Goal: Information Seeking & Learning: Learn about a topic

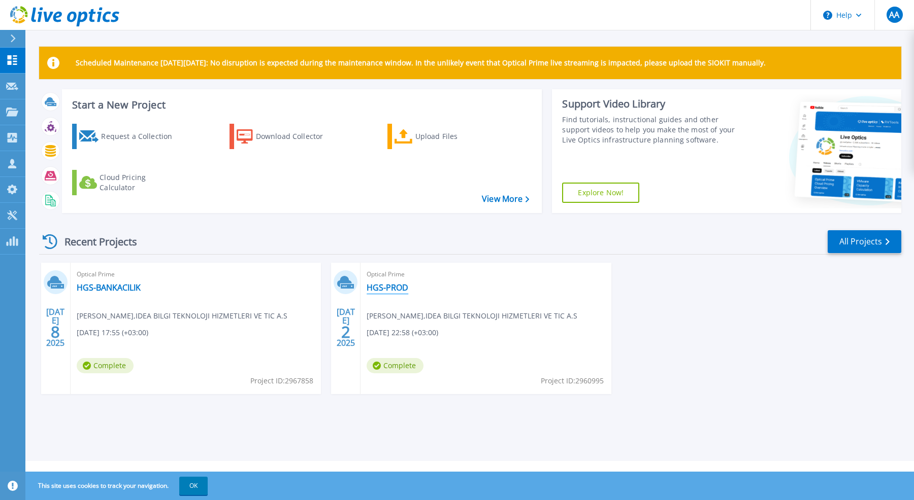
click at [391, 288] on link "HGS-PROD" at bounding box center [387, 288] width 42 height 10
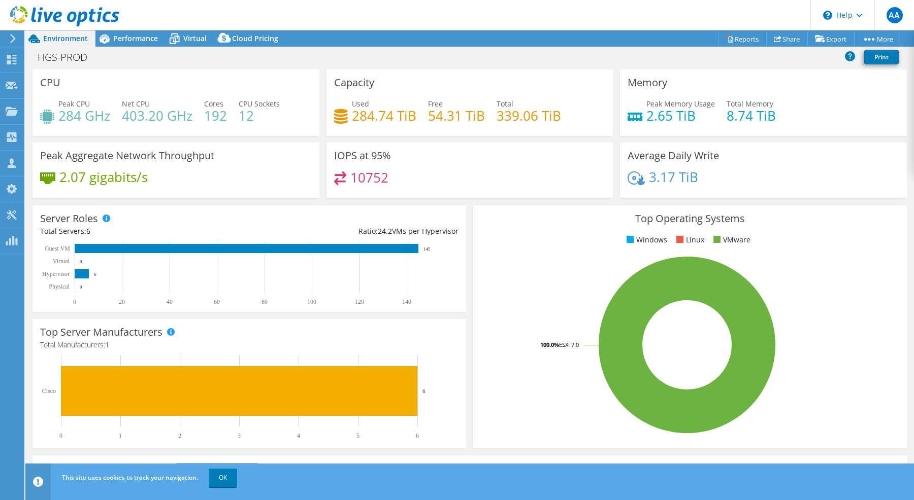
select select "EUFrankfurt"
select select "USD"
click at [147, 43] on span "Performance" at bounding box center [135, 38] width 45 height 10
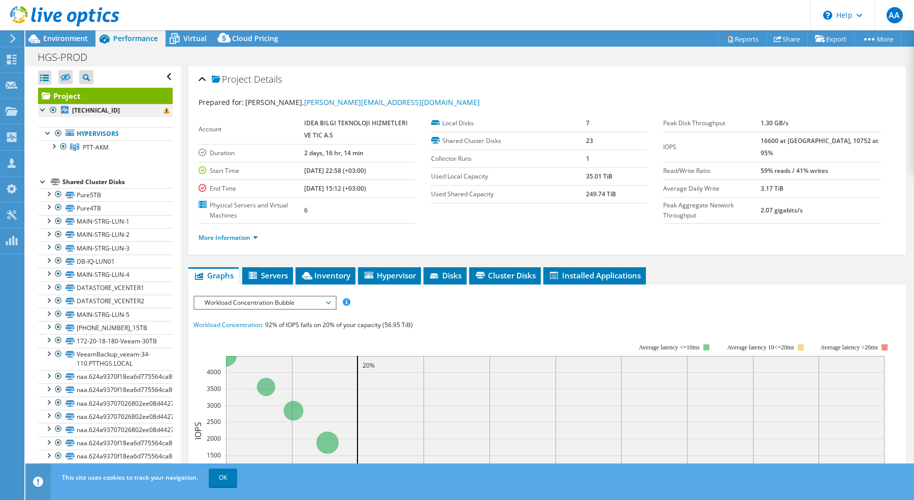
click at [102, 111] on b "172.20.18.122" at bounding box center [96, 110] width 48 height 9
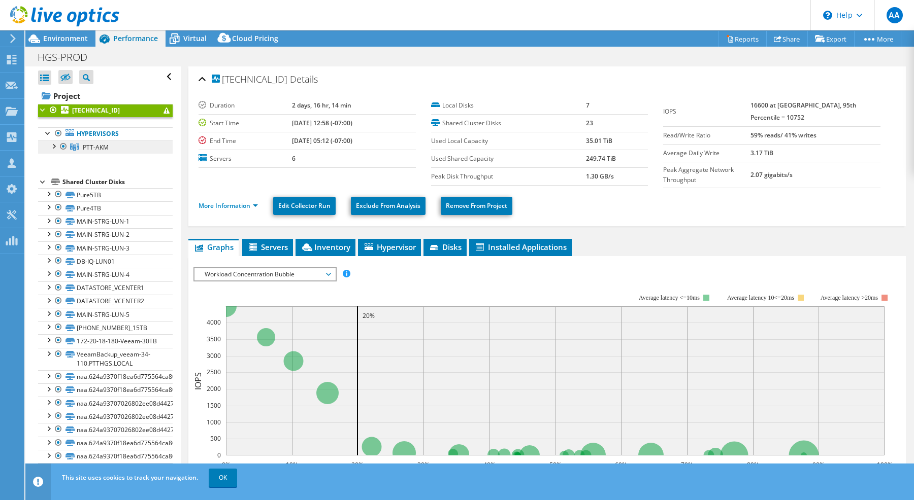
click at [99, 148] on span "PTT-AKM" at bounding box center [96, 147] width 26 height 9
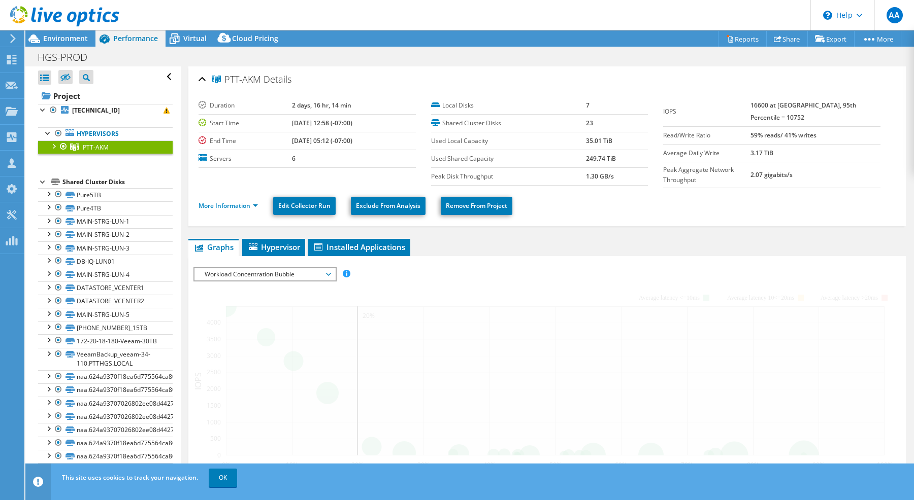
click at [55, 148] on div at bounding box center [53, 146] width 10 height 10
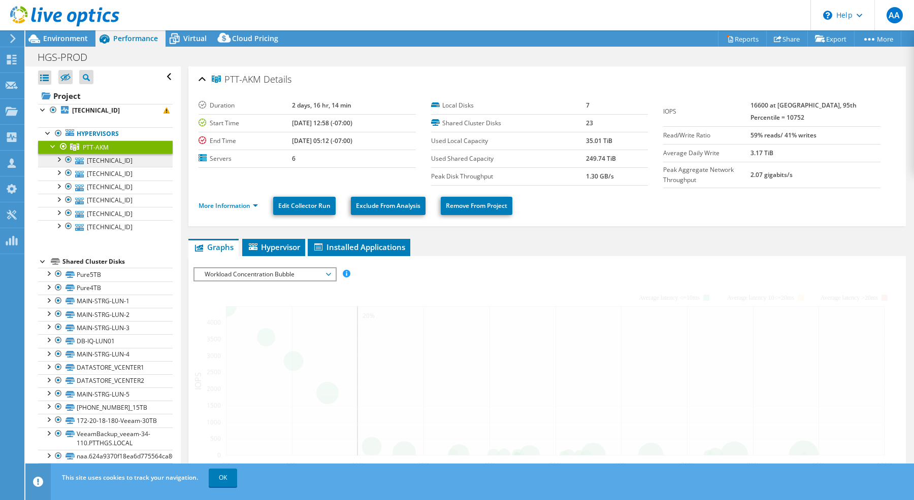
click at [104, 161] on link "172.20.18.126" at bounding box center [105, 160] width 134 height 13
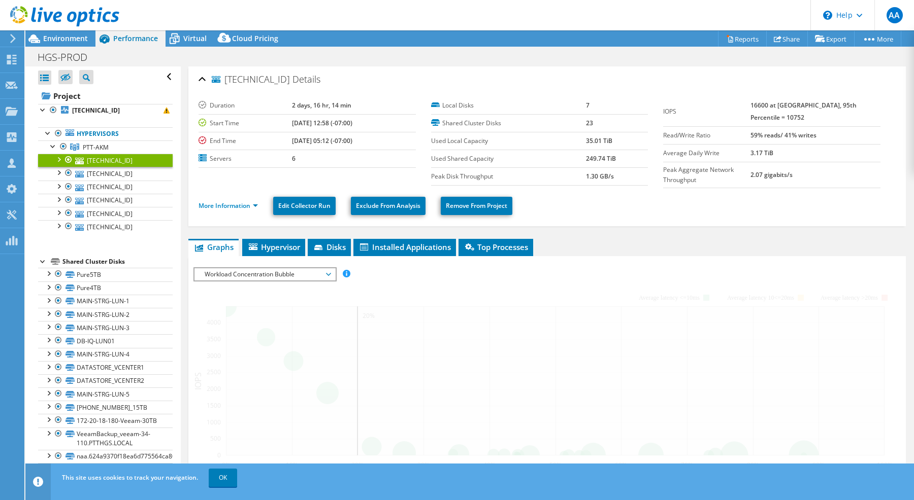
click at [60, 162] on div at bounding box center [58, 159] width 10 height 10
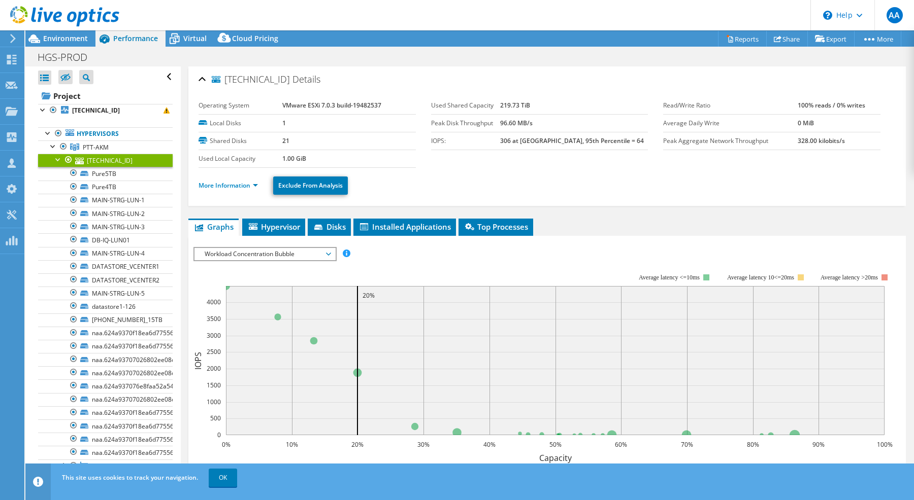
click at [57, 162] on div at bounding box center [58, 159] width 10 height 10
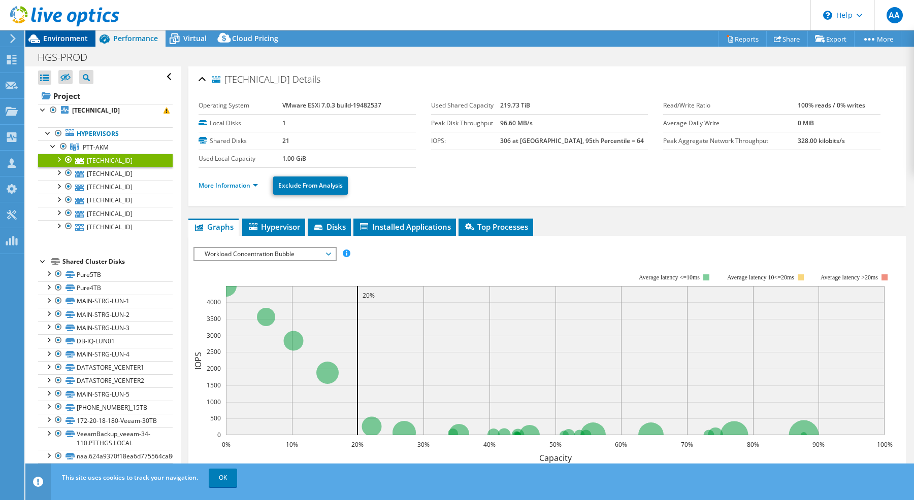
click at [66, 42] on span "Environment" at bounding box center [65, 38] width 45 height 10
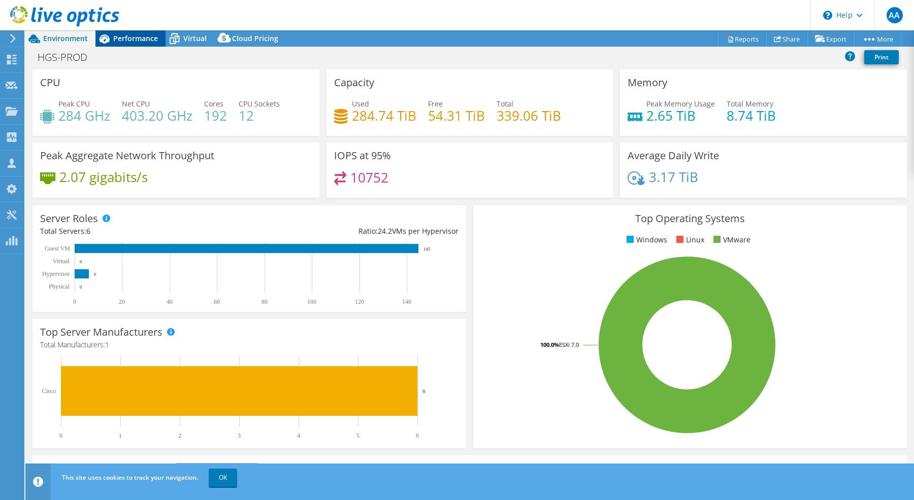
click at [133, 39] on span "Performance" at bounding box center [135, 38] width 45 height 10
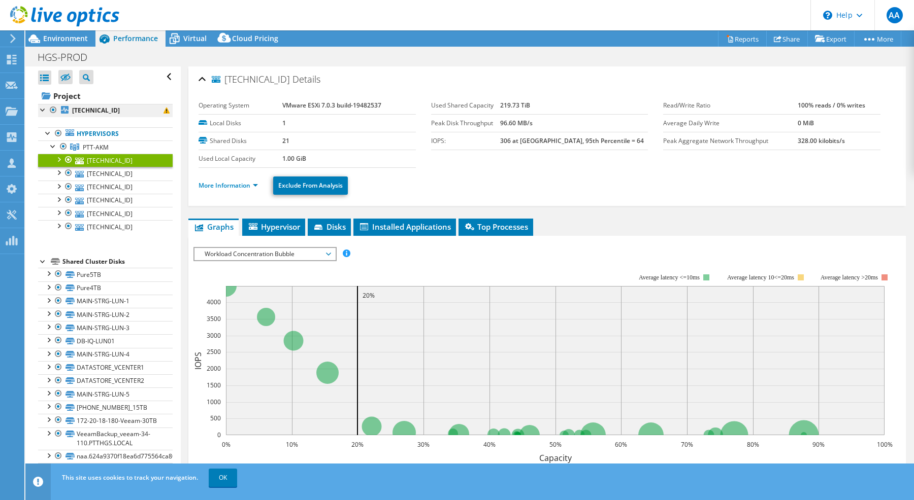
click at [103, 115] on link "172.20.18.122" at bounding box center [105, 110] width 134 height 13
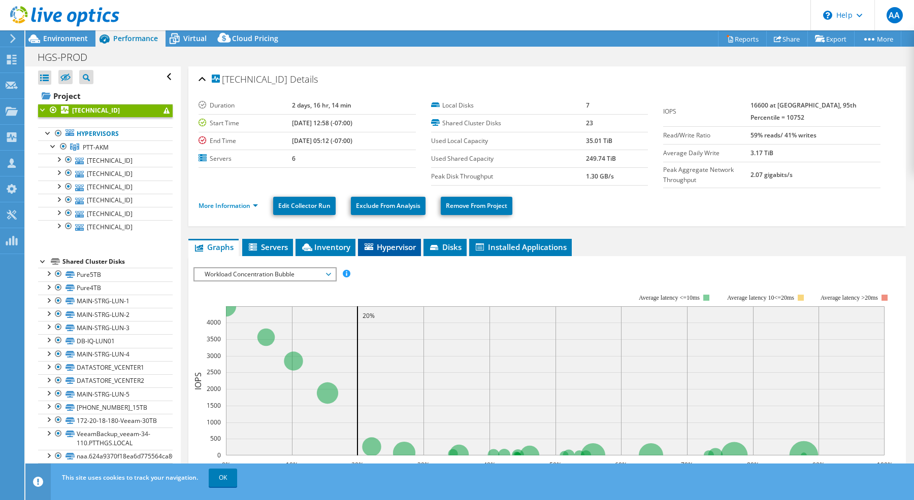
click at [376, 244] on span "Hypervisor" at bounding box center [389, 247] width 53 height 10
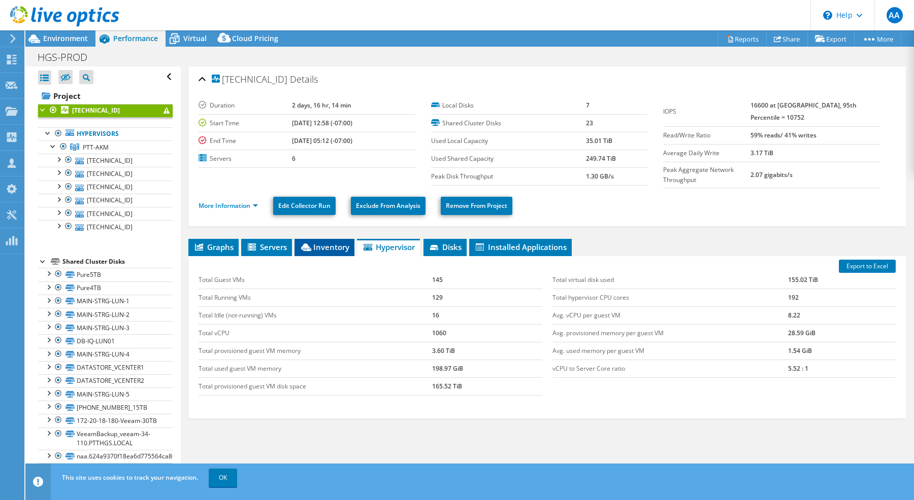
click at [335, 248] on span "Inventory" at bounding box center [324, 247] width 50 height 10
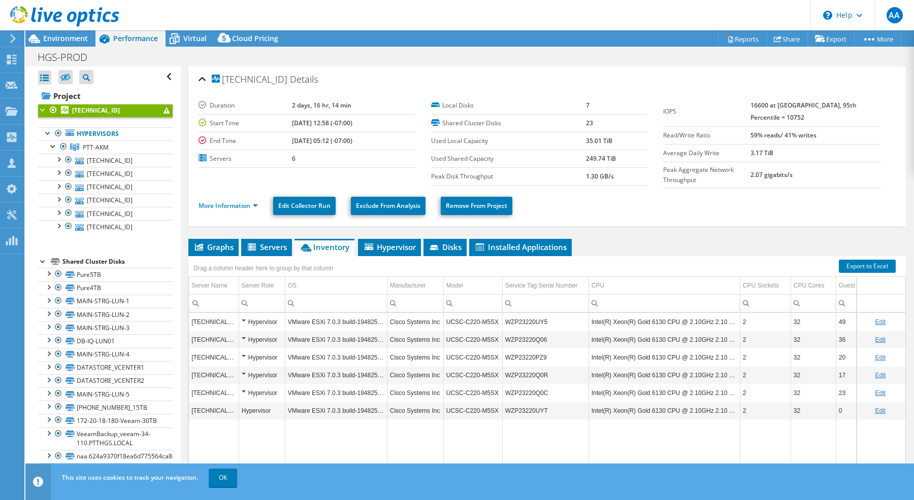
click at [633, 322] on td "Intel(R) Xeon(R) Gold 6130 CPU @ 2.10GHz 2.10 GHz" at bounding box center [663, 322] width 151 height 18
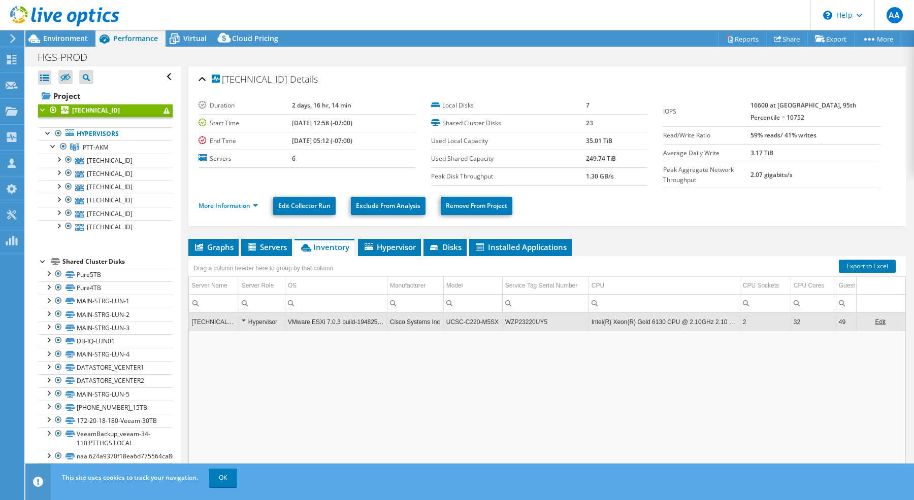
click at [630, 323] on td "Intel(R) Xeon(R) Gold 6130 CPU @ 2.10GHz 2.10 GHz" at bounding box center [663, 322] width 151 height 18
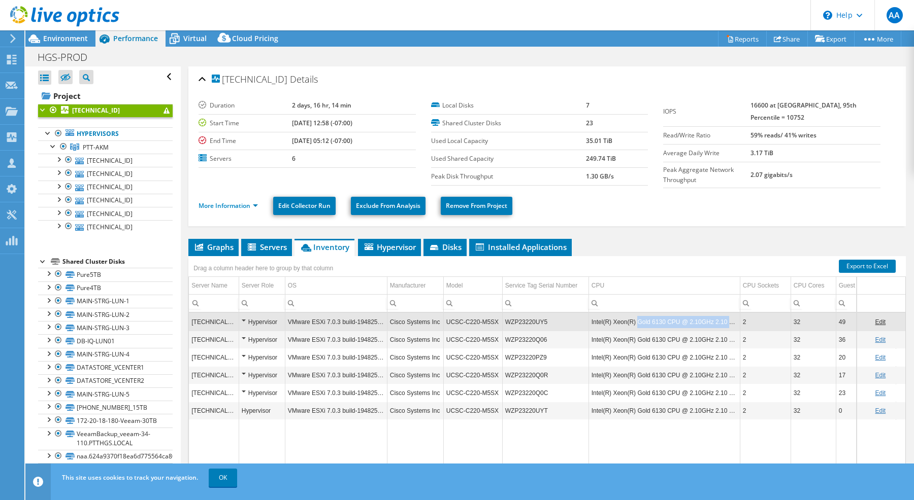
drag, startPoint x: 635, startPoint y: 322, endPoint x: 736, endPoint y: 324, distance: 101.0
click at [736, 324] on td "Intel(R) Xeon(R) Gold 6130 CPU @ 2.10GHz 2.10 GHz" at bounding box center [663, 322] width 151 height 18
copy td "Gold 6130 CPU @ 2.10GHz 2.10 GHz"
click at [28, 60] on div "Dashboard" at bounding box center [48, 59] width 48 height 25
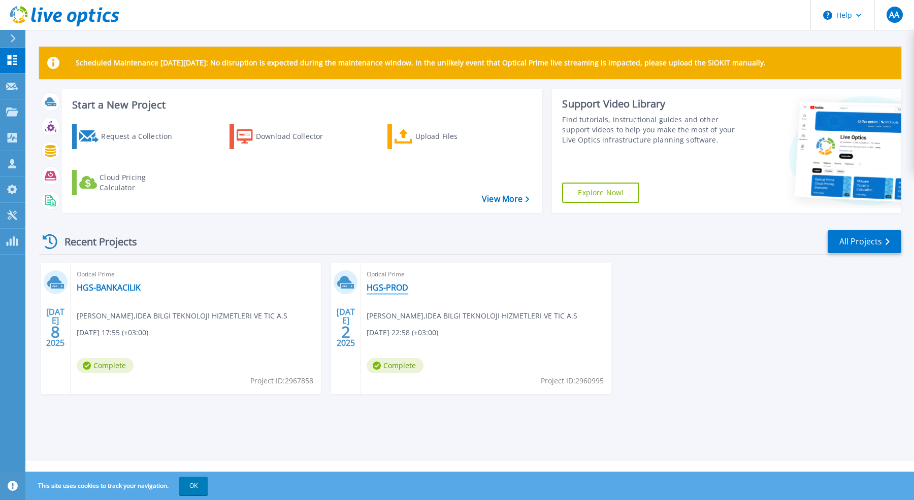
click at [384, 289] on link "HGS-PROD" at bounding box center [387, 288] width 42 height 10
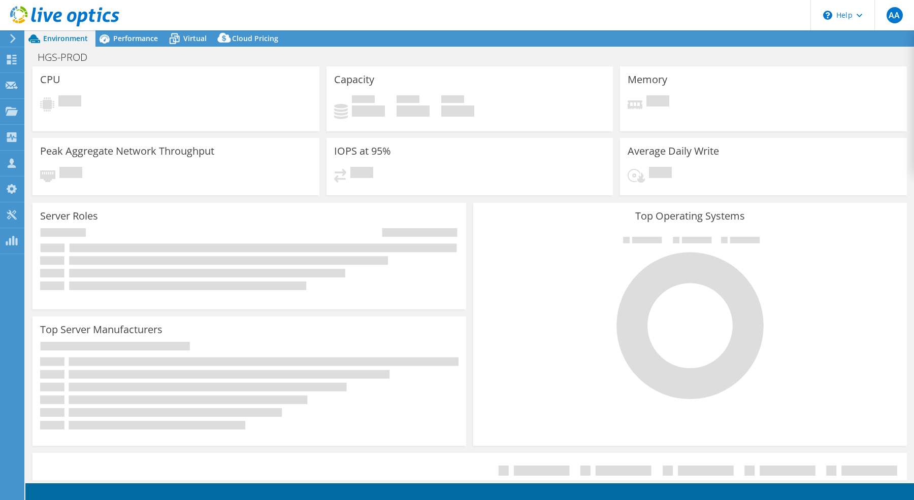
select select "EUFrankfurt"
select select "USD"
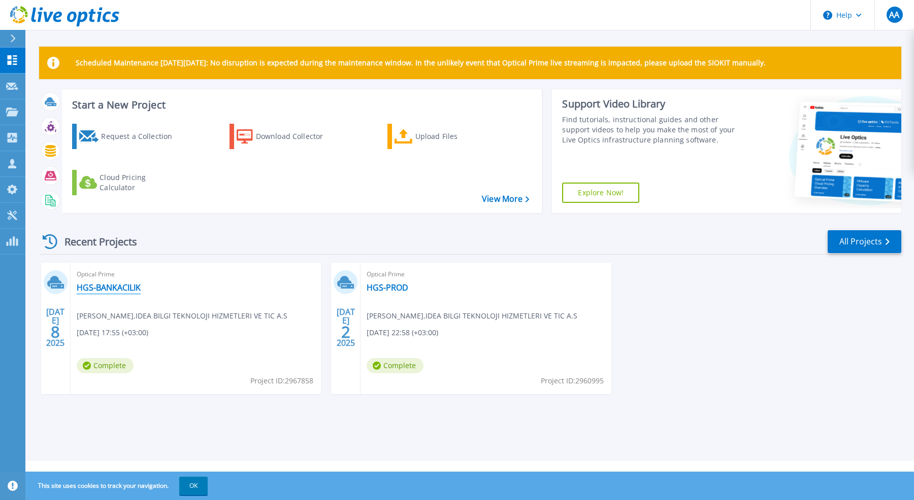
click at [120, 289] on link "HGS-BANKACILIK" at bounding box center [109, 288] width 64 height 10
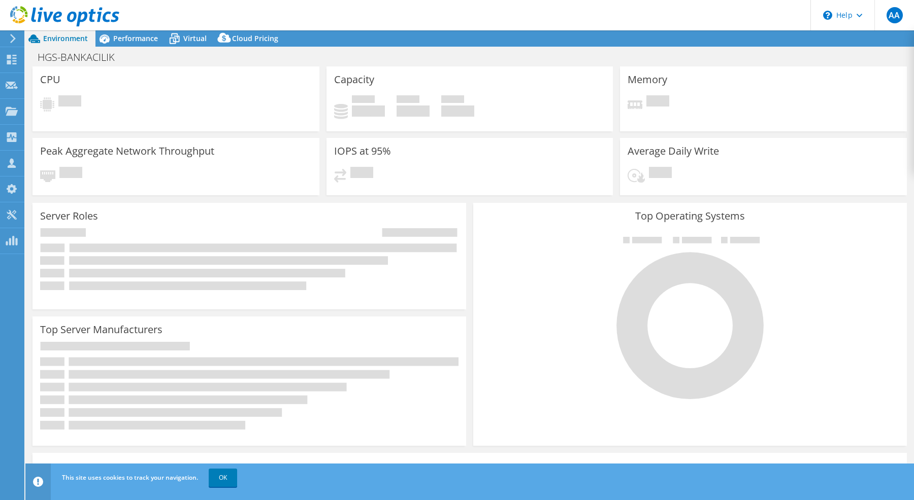
select select "USD"
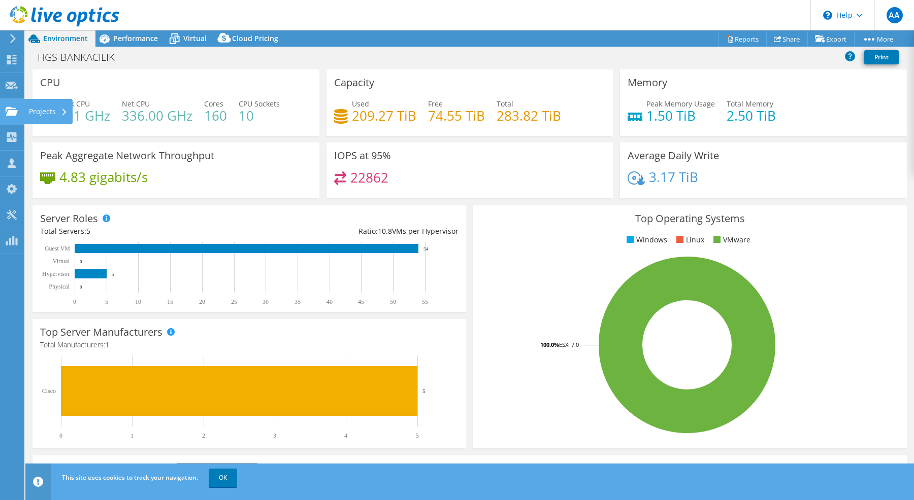
click at [45, 107] on div "Projects" at bounding box center [48, 111] width 49 height 25
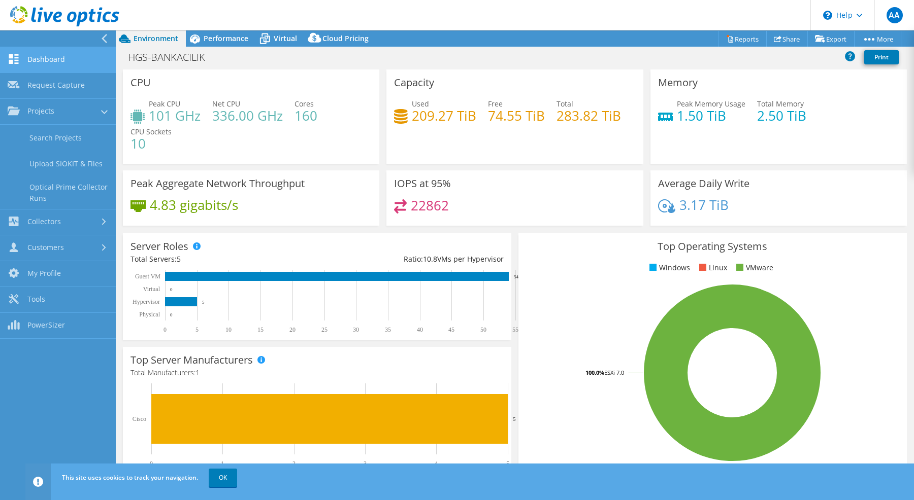
click at [58, 62] on link "Dashboard" at bounding box center [58, 60] width 116 height 26
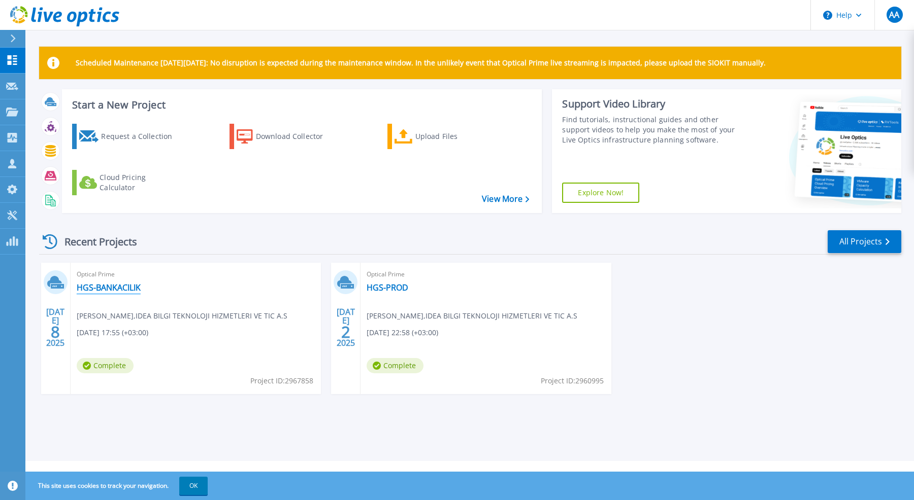
click at [126, 290] on link "HGS-BANKACILIK" at bounding box center [109, 288] width 64 height 10
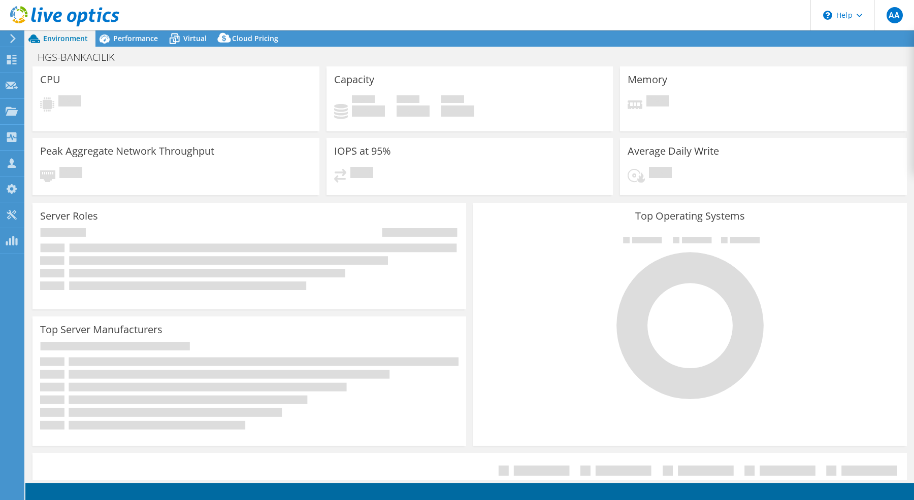
select select "USD"
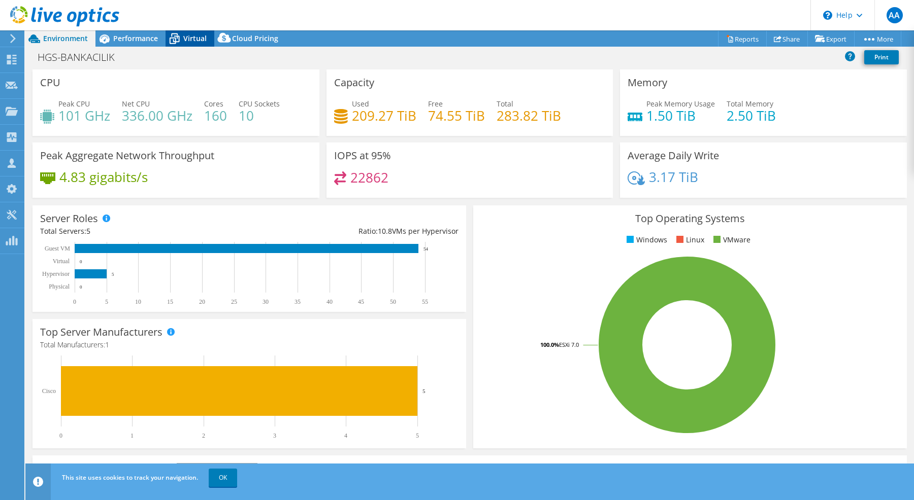
click at [192, 42] on span "Virtual" at bounding box center [194, 38] width 23 height 10
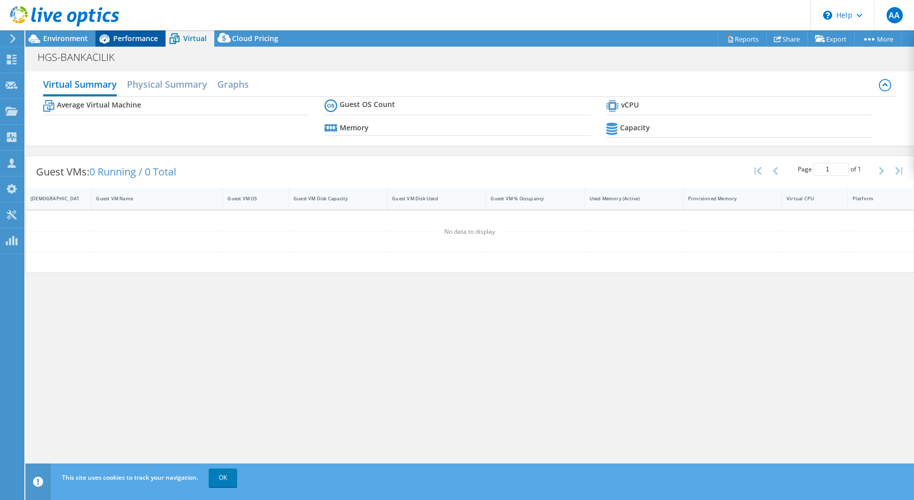
click at [146, 36] on span "Performance" at bounding box center [135, 38] width 45 height 10
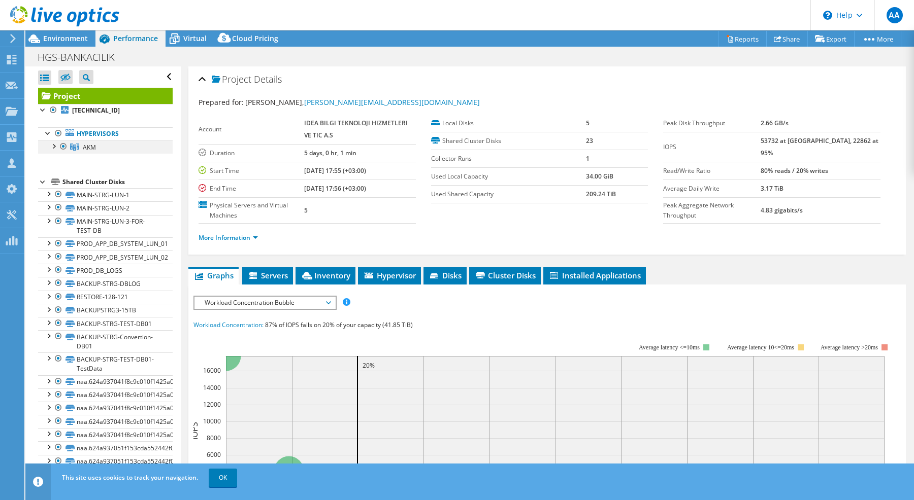
click at [53, 147] on div at bounding box center [53, 146] width 10 height 10
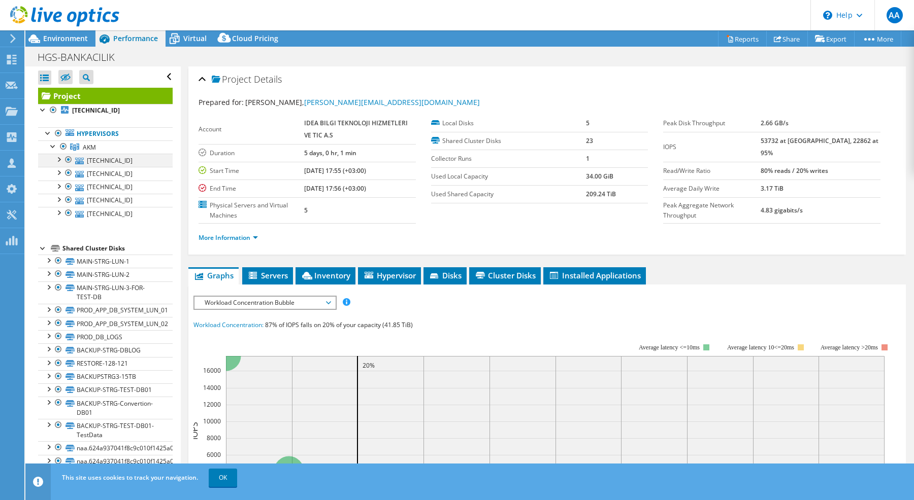
click at [65, 160] on div at bounding box center [68, 160] width 10 height 12
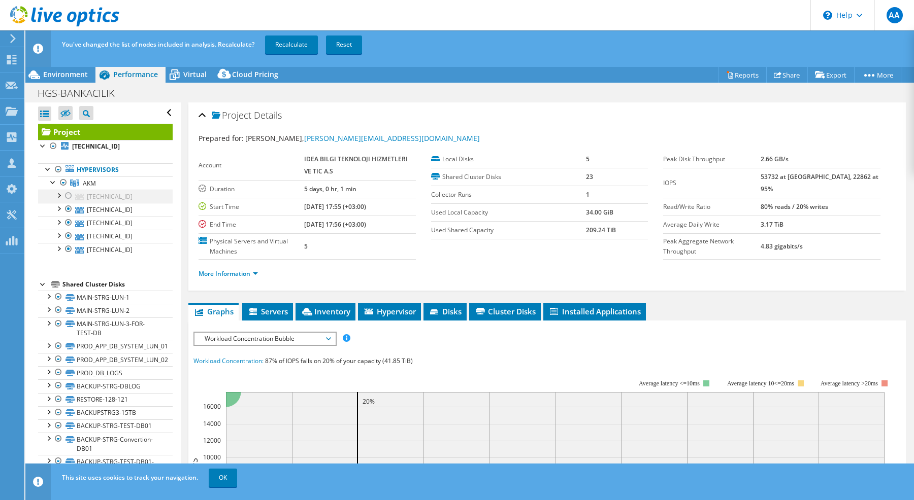
click at [60, 197] on div at bounding box center [58, 195] width 10 height 10
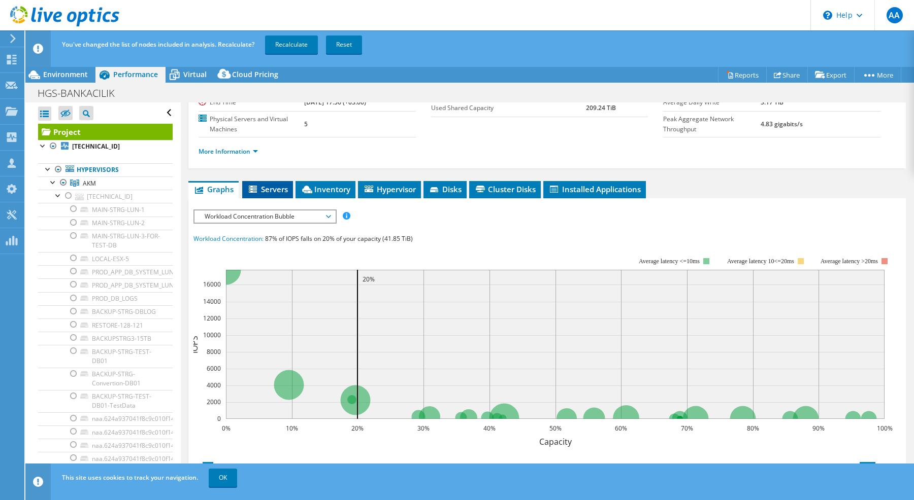
click at [276, 195] on li "Servers" at bounding box center [267, 189] width 51 height 17
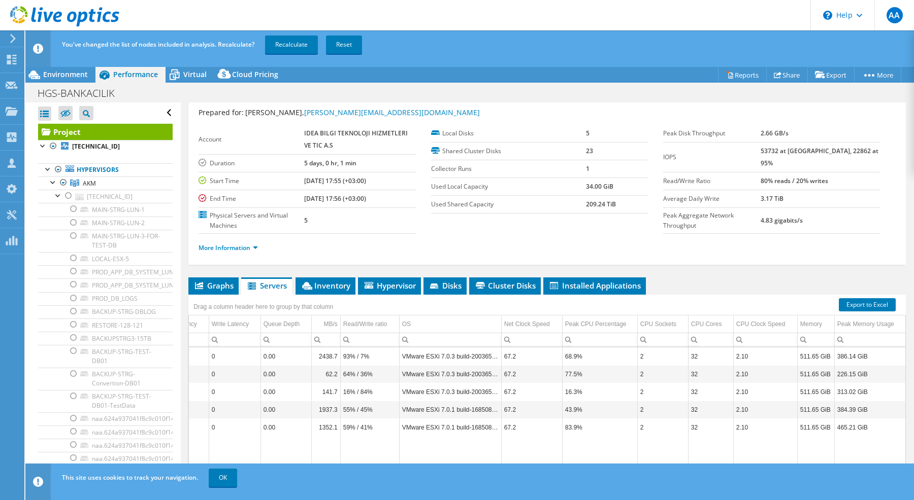
scroll to position [35, 0]
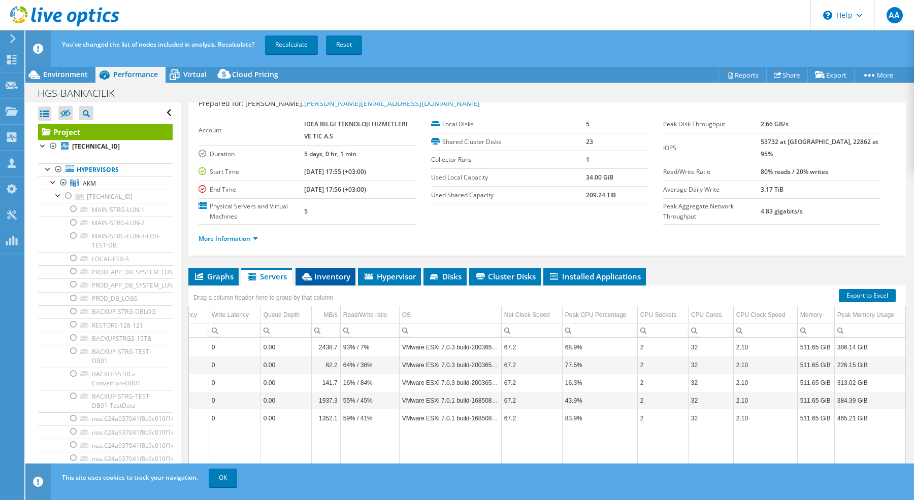
click at [322, 275] on span "Inventory" at bounding box center [325, 277] width 50 height 10
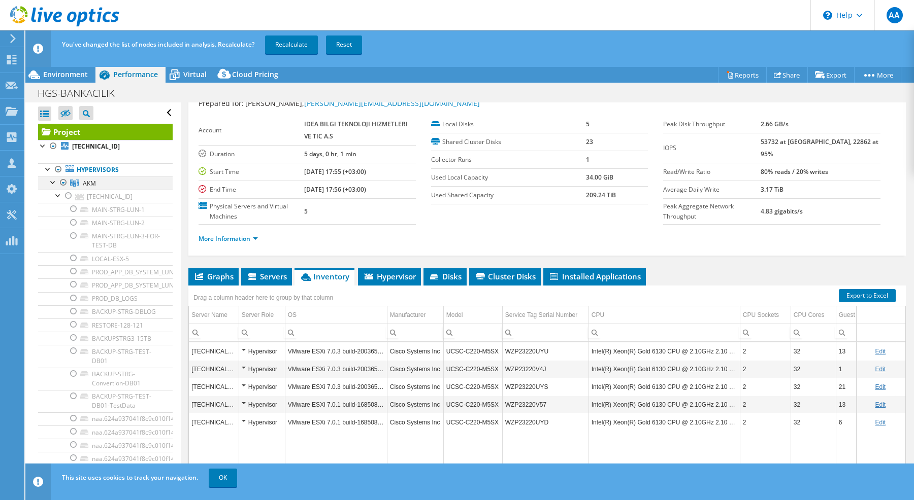
click at [53, 183] on div at bounding box center [53, 182] width 10 height 10
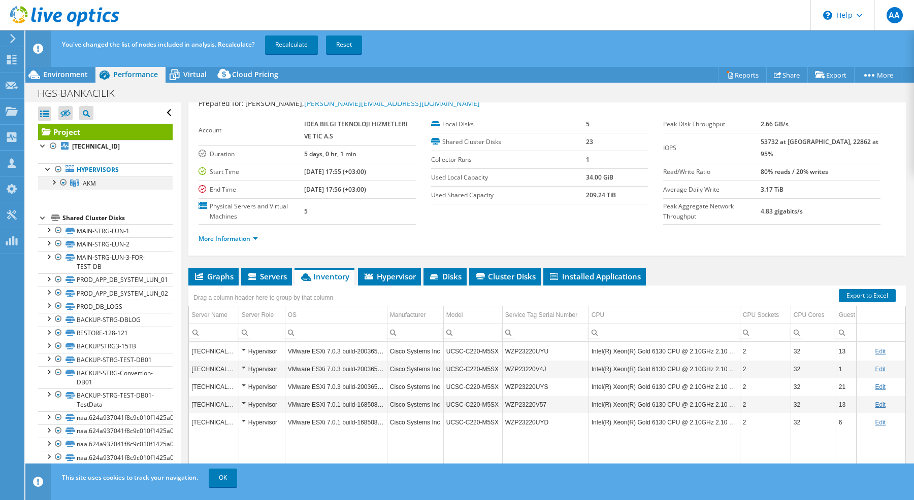
click at [53, 183] on div at bounding box center [53, 182] width 10 height 10
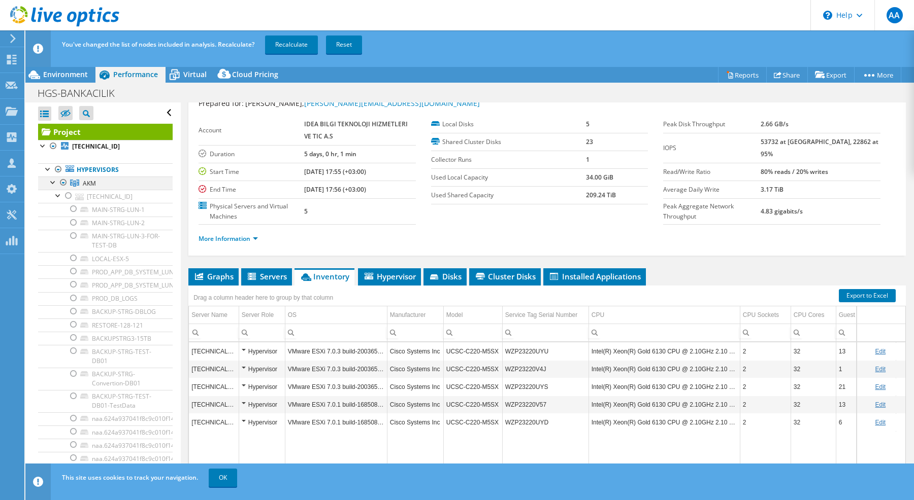
click at [53, 182] on div at bounding box center [53, 182] width 10 height 10
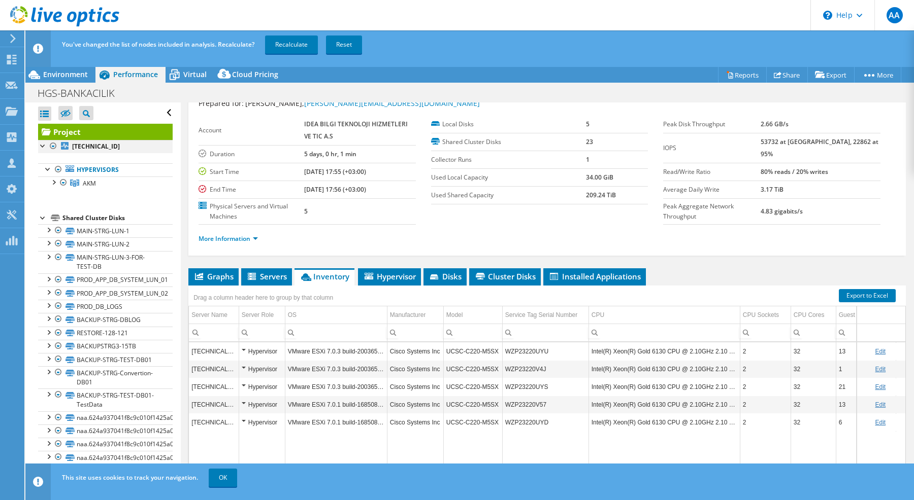
click at [43, 148] on div at bounding box center [43, 145] width 10 height 10
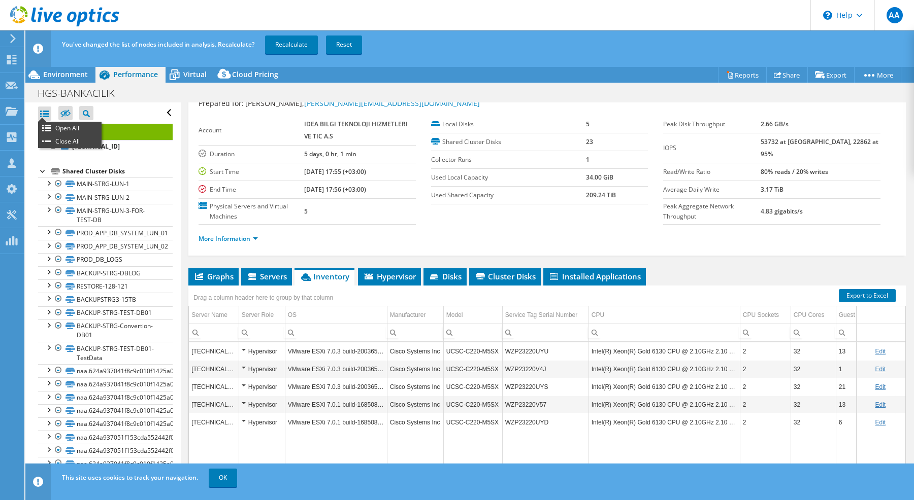
click at [45, 109] on div at bounding box center [44, 114] width 13 height 14
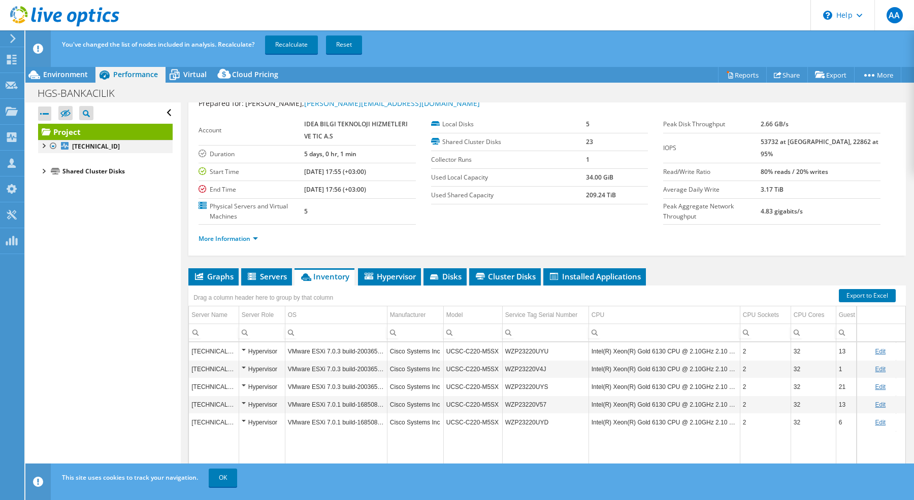
click at [45, 148] on div at bounding box center [43, 145] width 10 height 10
click at [53, 167] on div at bounding box center [48, 168] width 10 height 10
click at [57, 184] on div at bounding box center [53, 182] width 10 height 10
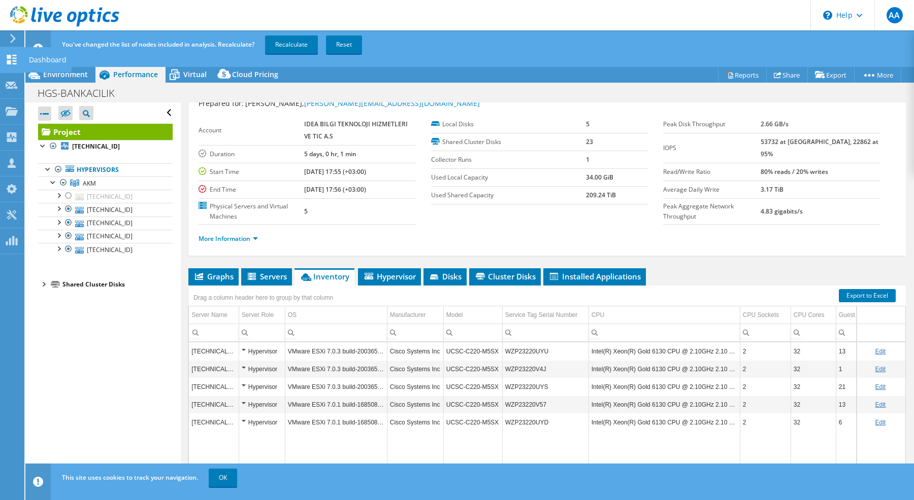
click at [12, 61] on icon at bounding box center [12, 60] width 12 height 10
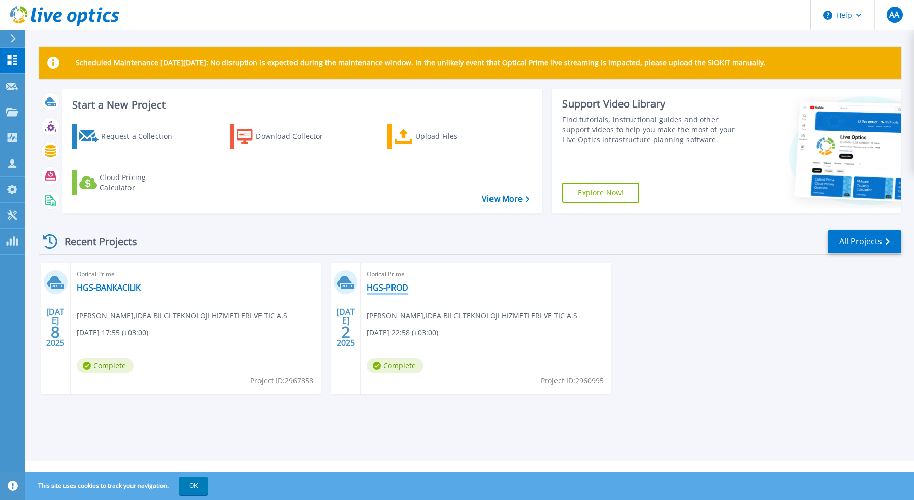
click at [386, 288] on link "HGS-PROD" at bounding box center [387, 288] width 42 height 10
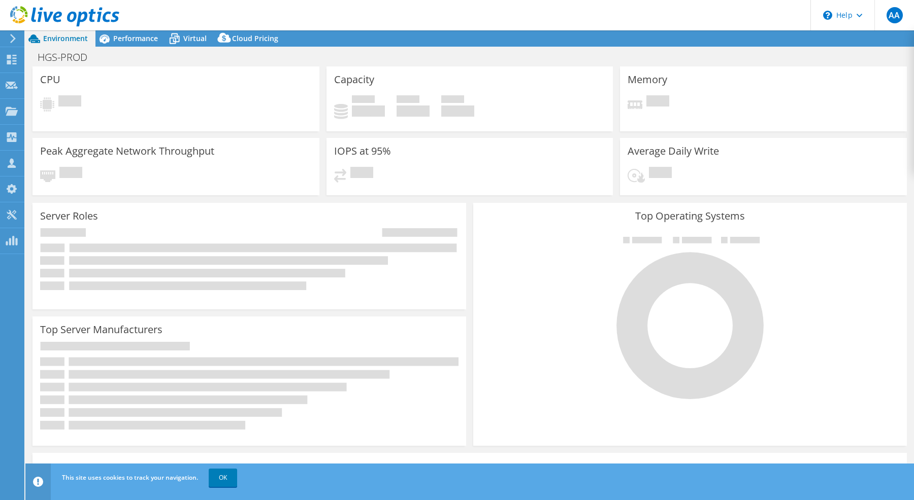
select select "EUFrankfurt"
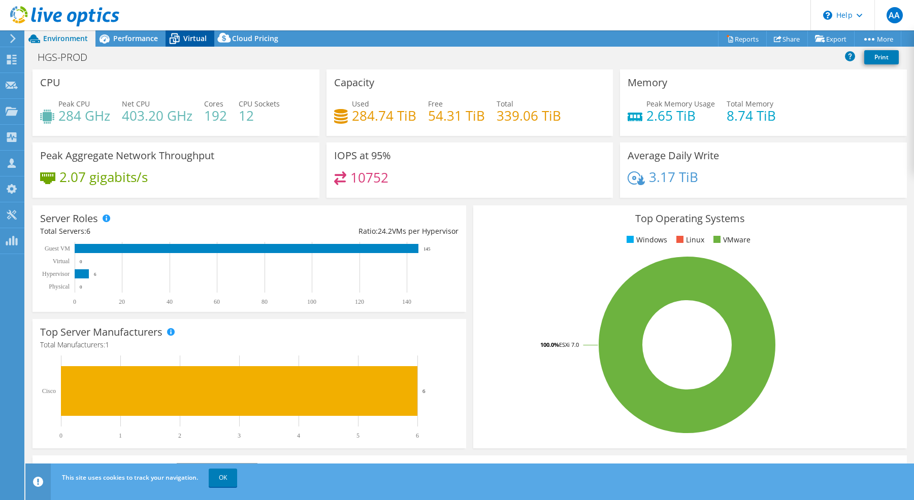
click at [179, 40] on icon at bounding box center [174, 39] width 18 height 18
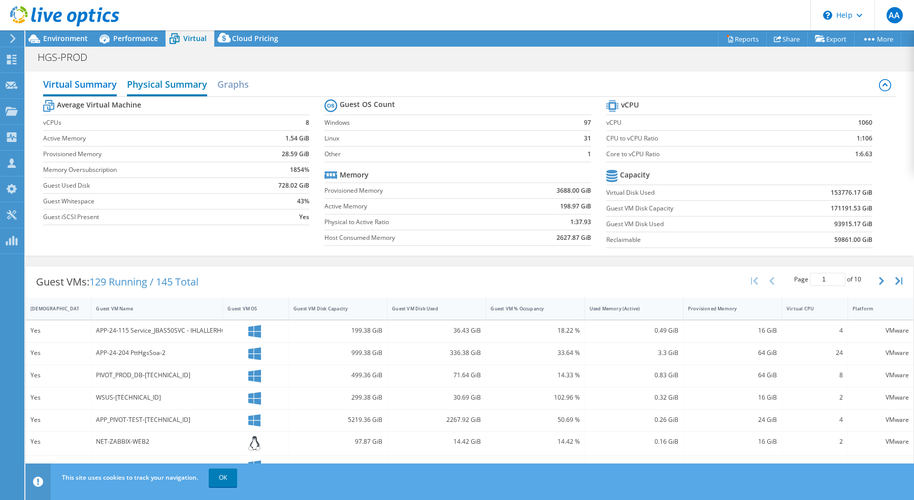
click at [165, 88] on h2 "Physical Summary" at bounding box center [167, 85] width 80 height 22
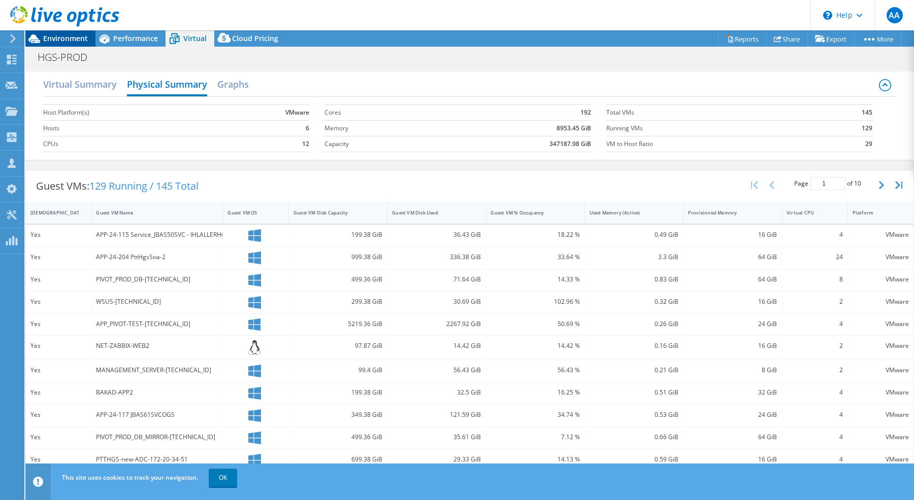
click at [92, 40] on div "Environment" at bounding box center [60, 38] width 70 height 16
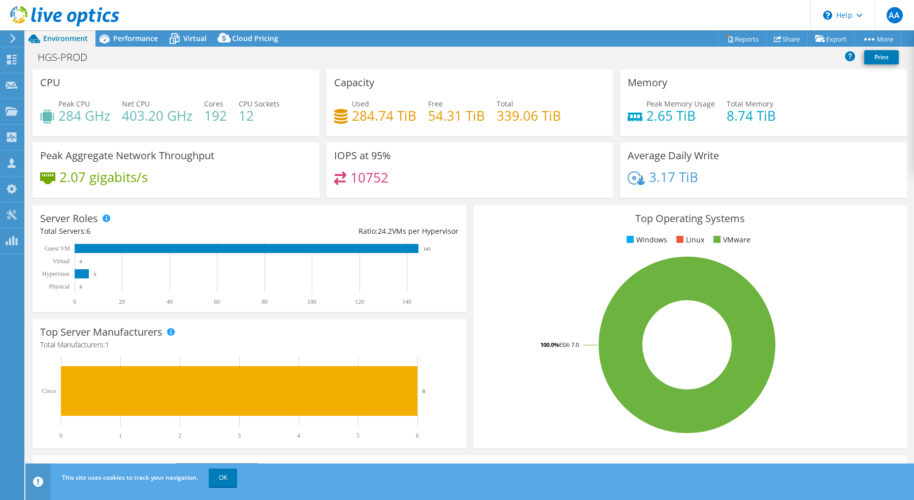
click at [90, 121] on h4 "284 GHz" at bounding box center [84, 115] width 52 height 11
click at [149, 40] on span "Performance" at bounding box center [135, 38] width 45 height 10
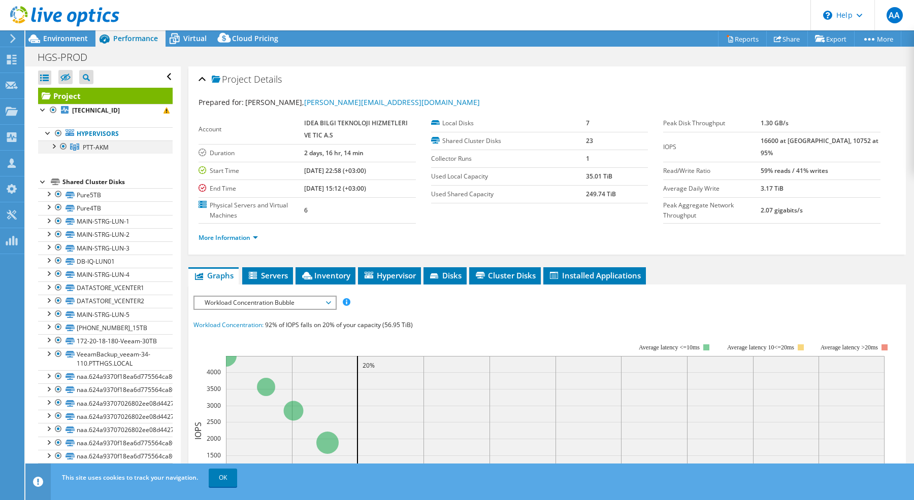
click at [53, 146] on div at bounding box center [53, 146] width 10 height 10
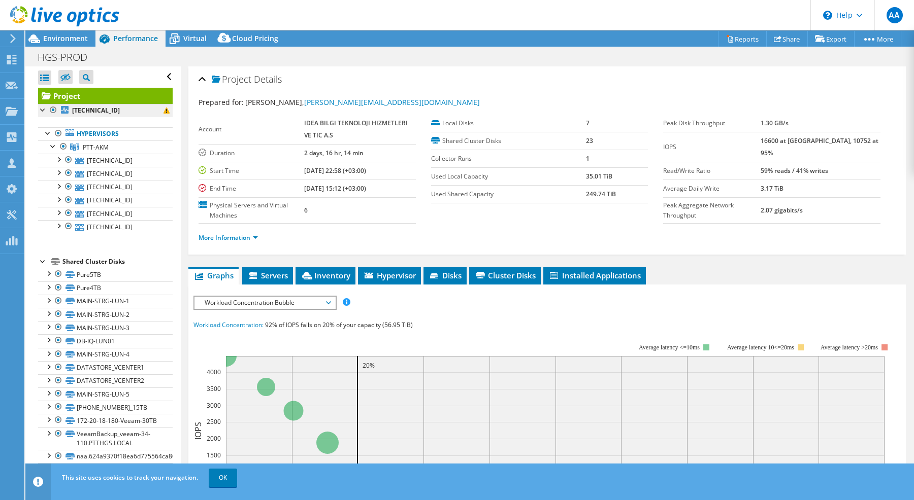
click at [108, 113] on b "172.20.18.122" at bounding box center [96, 110] width 48 height 9
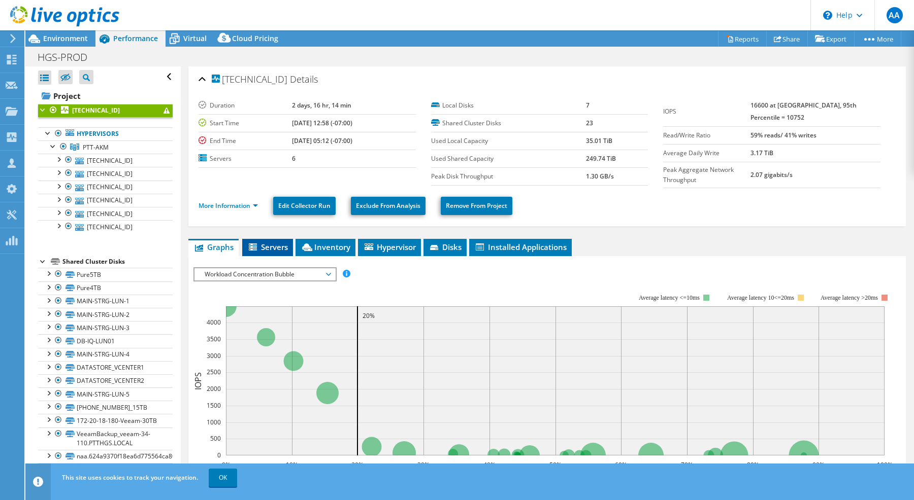
click at [271, 247] on span "Servers" at bounding box center [267, 247] width 41 height 10
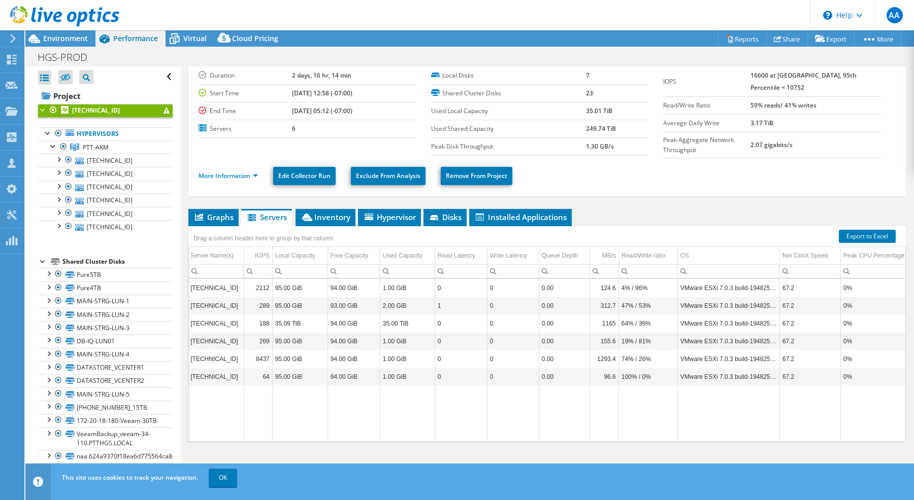
scroll to position [7, 0]
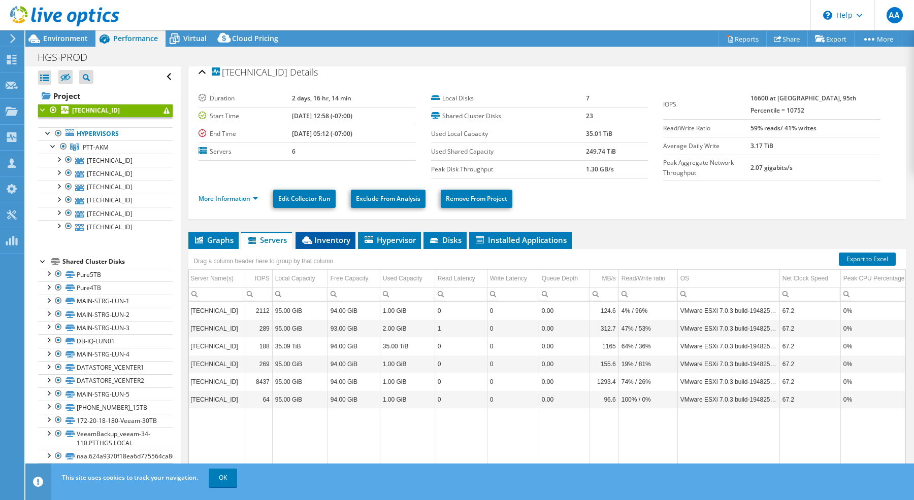
click at [332, 244] on span "Inventory" at bounding box center [325, 240] width 50 height 10
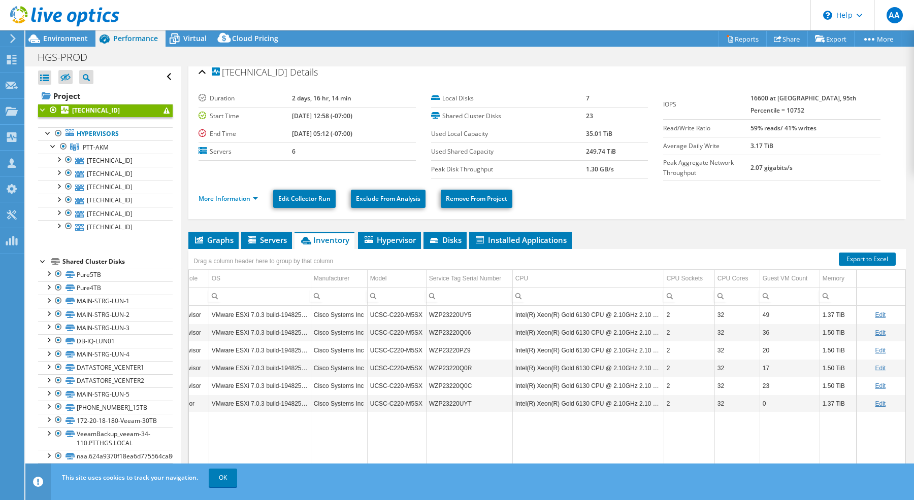
scroll to position [2, 0]
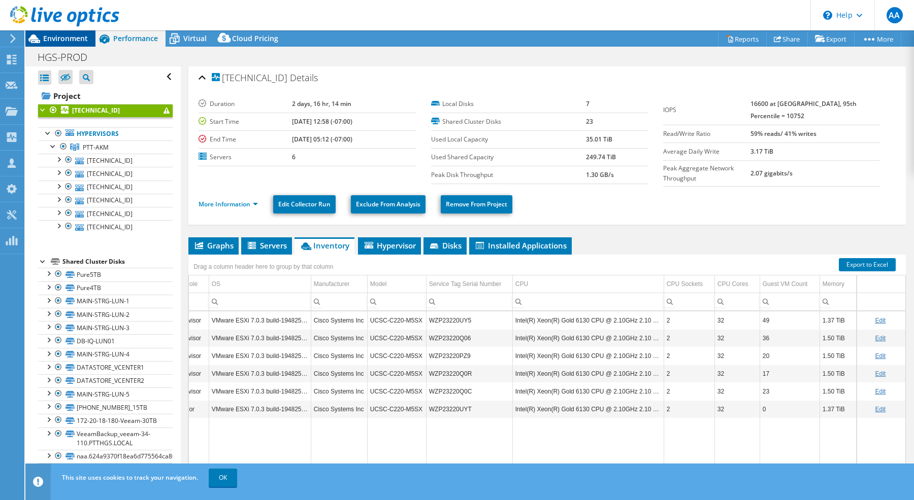
click at [59, 41] on span "Environment" at bounding box center [65, 38] width 45 height 10
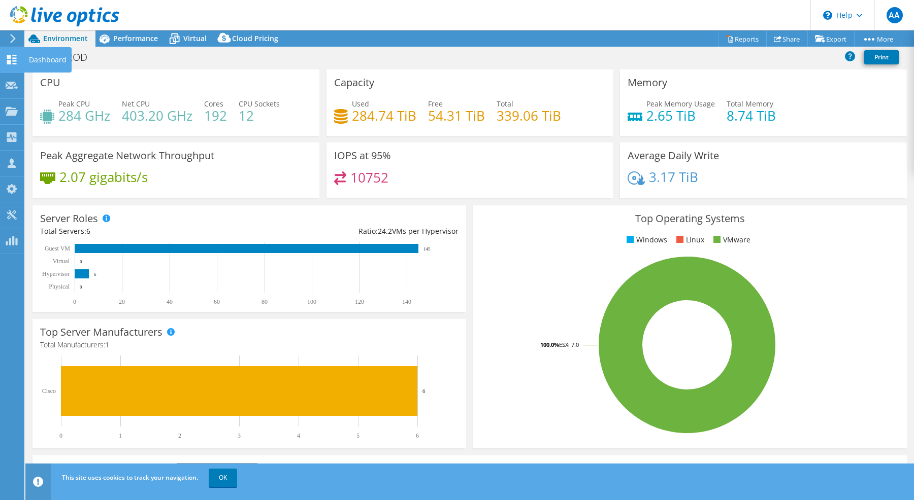
click at [17, 59] on icon at bounding box center [12, 60] width 12 height 10
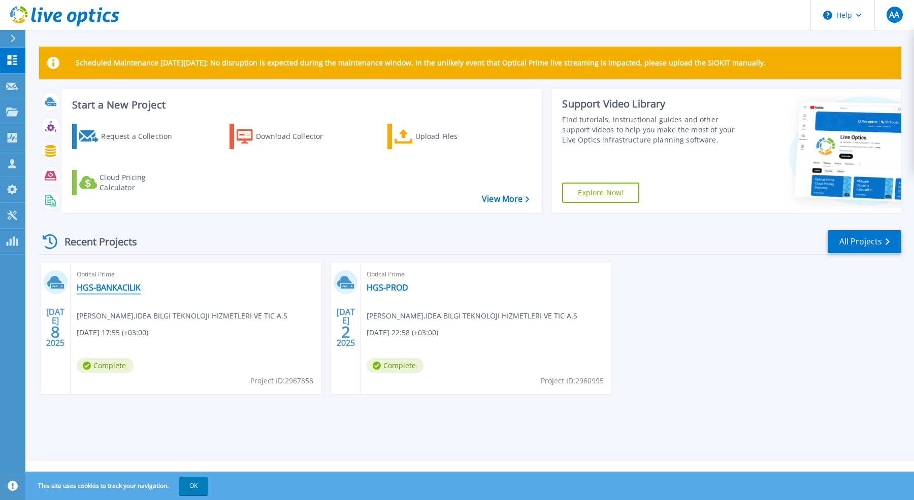
click at [115, 293] on link "HGS-BANKACILIK" at bounding box center [109, 288] width 64 height 10
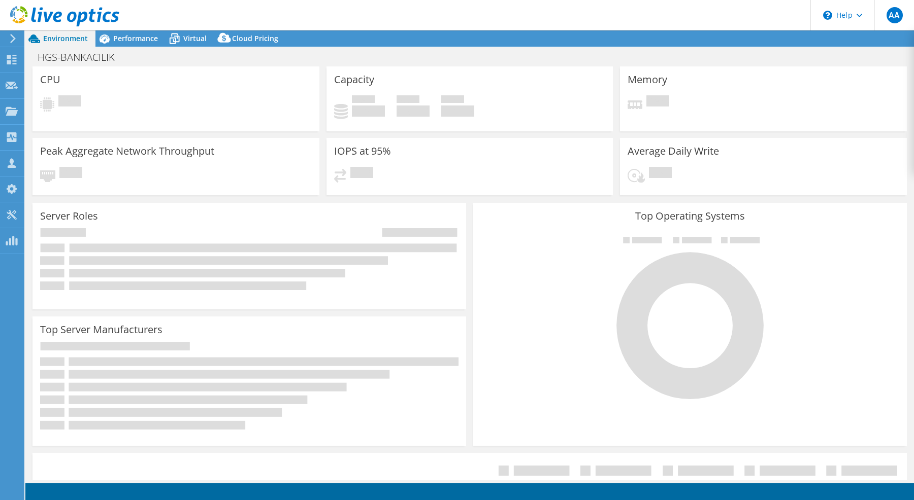
select select "USD"
